Goal: Information Seeking & Learning: Learn about a topic

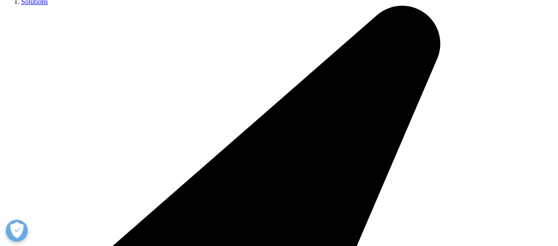
scroll to position [183, 0]
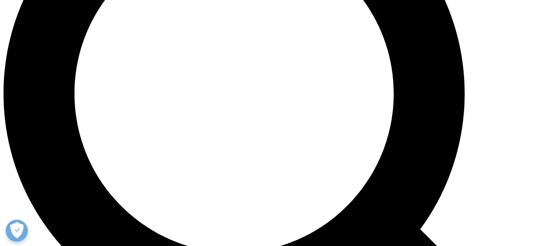
scroll to position [702, 0]
